Goal: Information Seeking & Learning: Find specific page/section

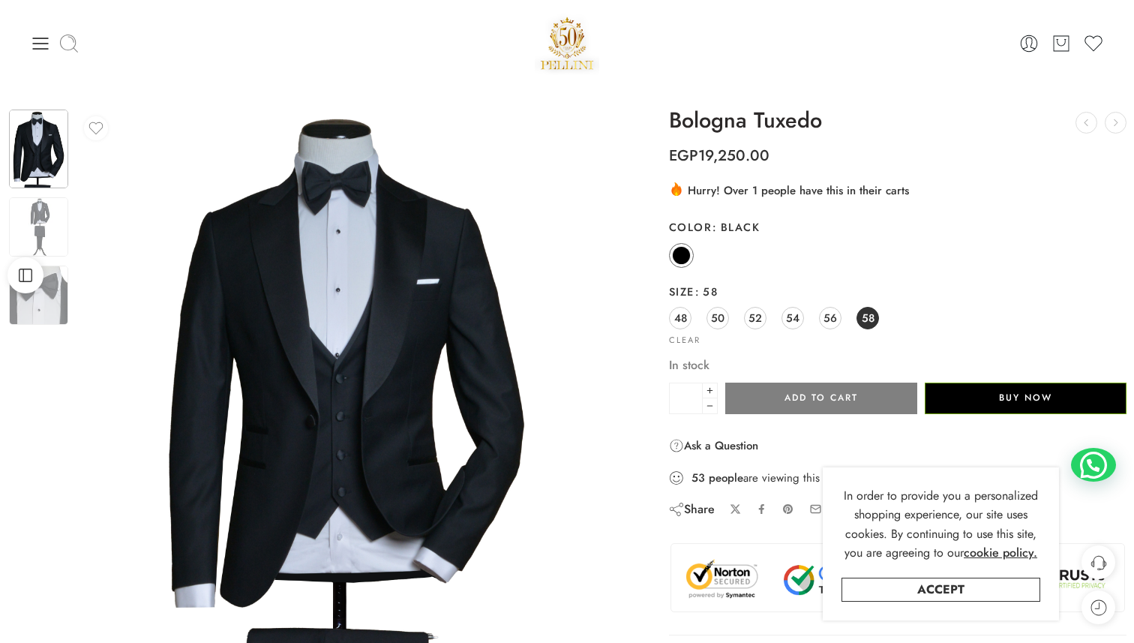
click at [69, 40] on icon at bounding box center [68, 43] width 21 height 21
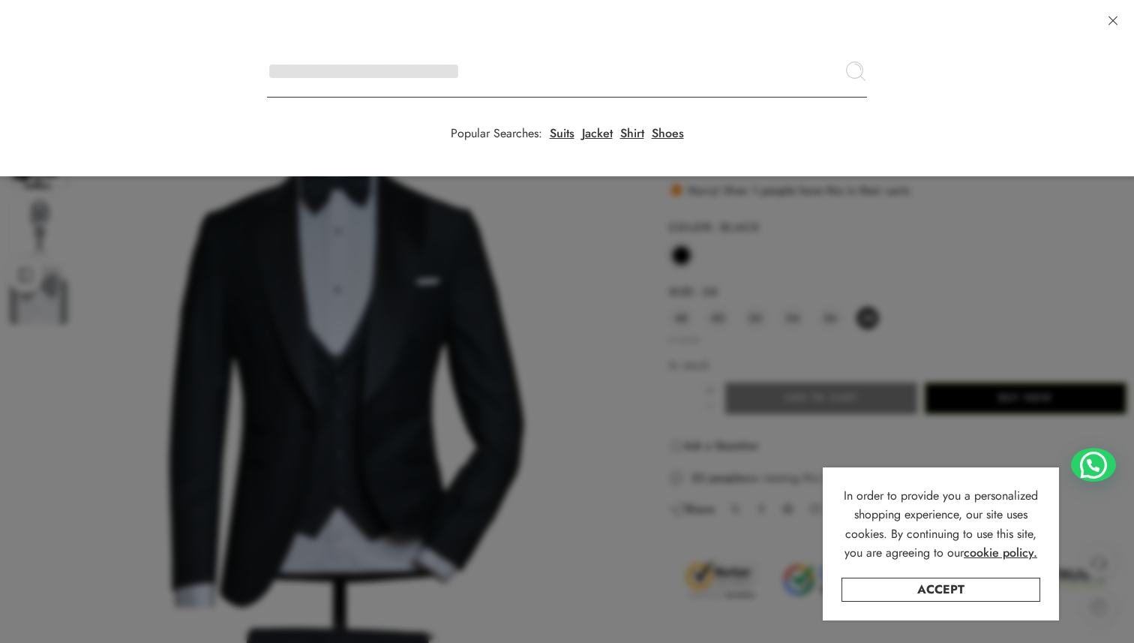
click at [267, 45] on input "Search here" at bounding box center [567, 71] width 600 height 52
click at [379, 66] on input "Search here" at bounding box center [567, 71] width 600 height 52
type input "******"
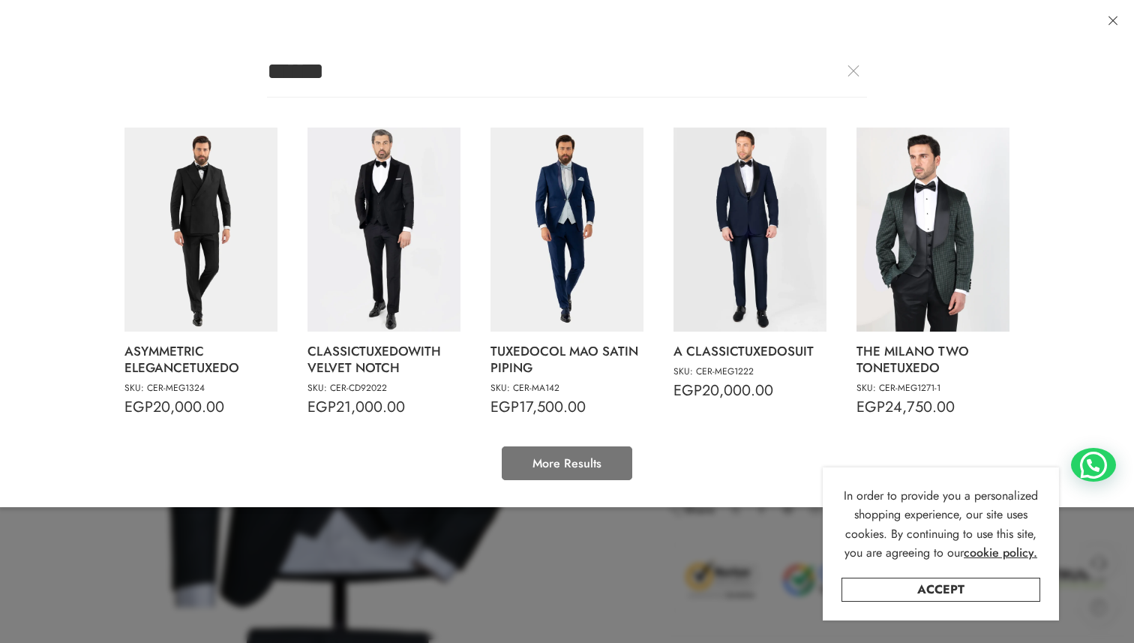
click at [537, 467] on link "More Results" at bounding box center [567, 463] width 130 height 34
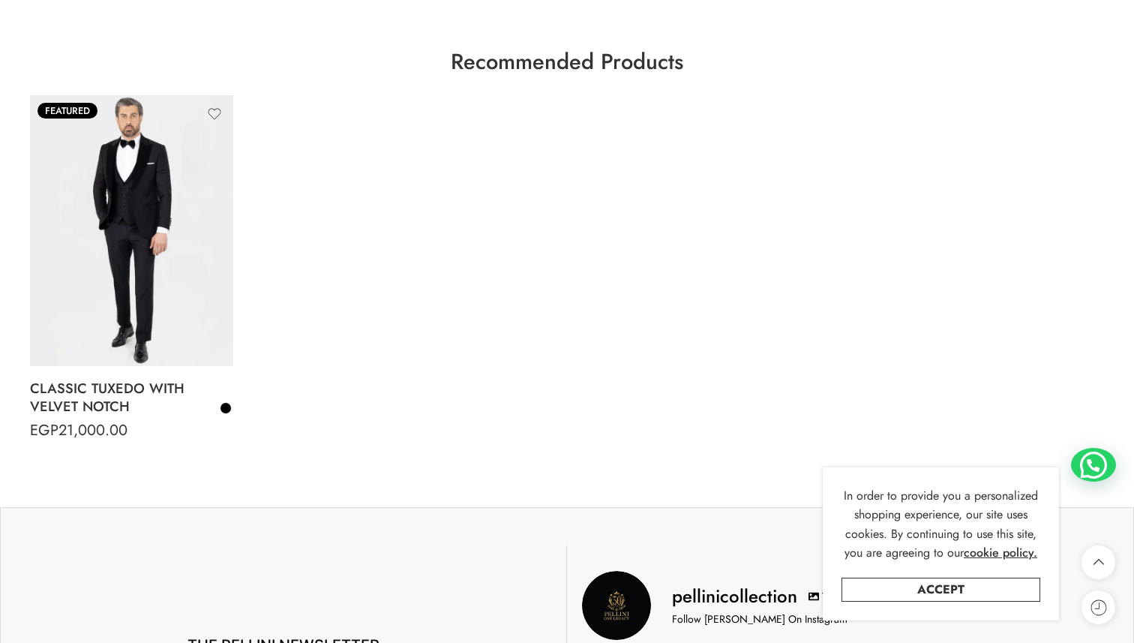
scroll to position [1298, 0]
